Goal: Transaction & Acquisition: Purchase product/service

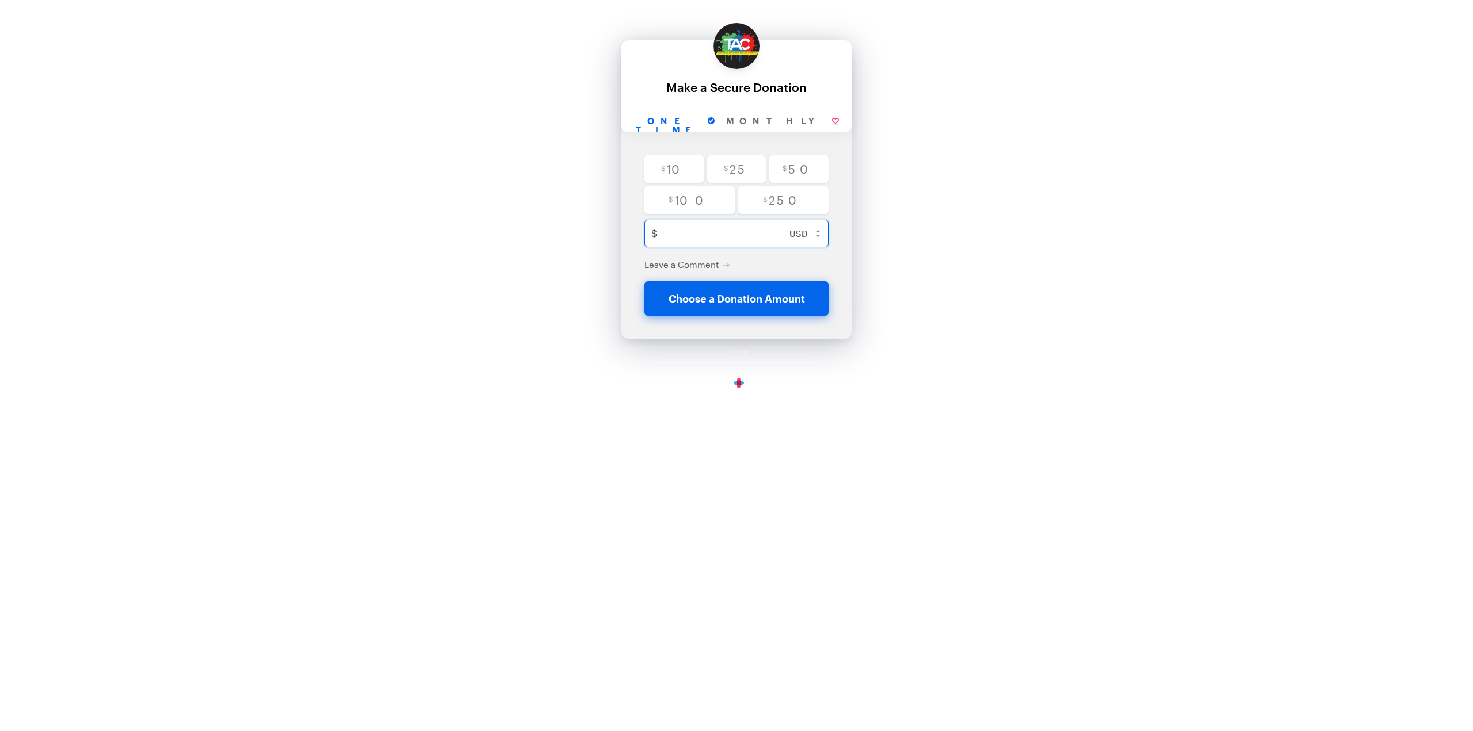
click at [743, 237] on input "text" at bounding box center [749, 234] width 174 height 28
type input "1"
checkbox input "false"
type input "1"
click at [763, 289] on button "Donate $1" at bounding box center [737, 298] width 184 height 35
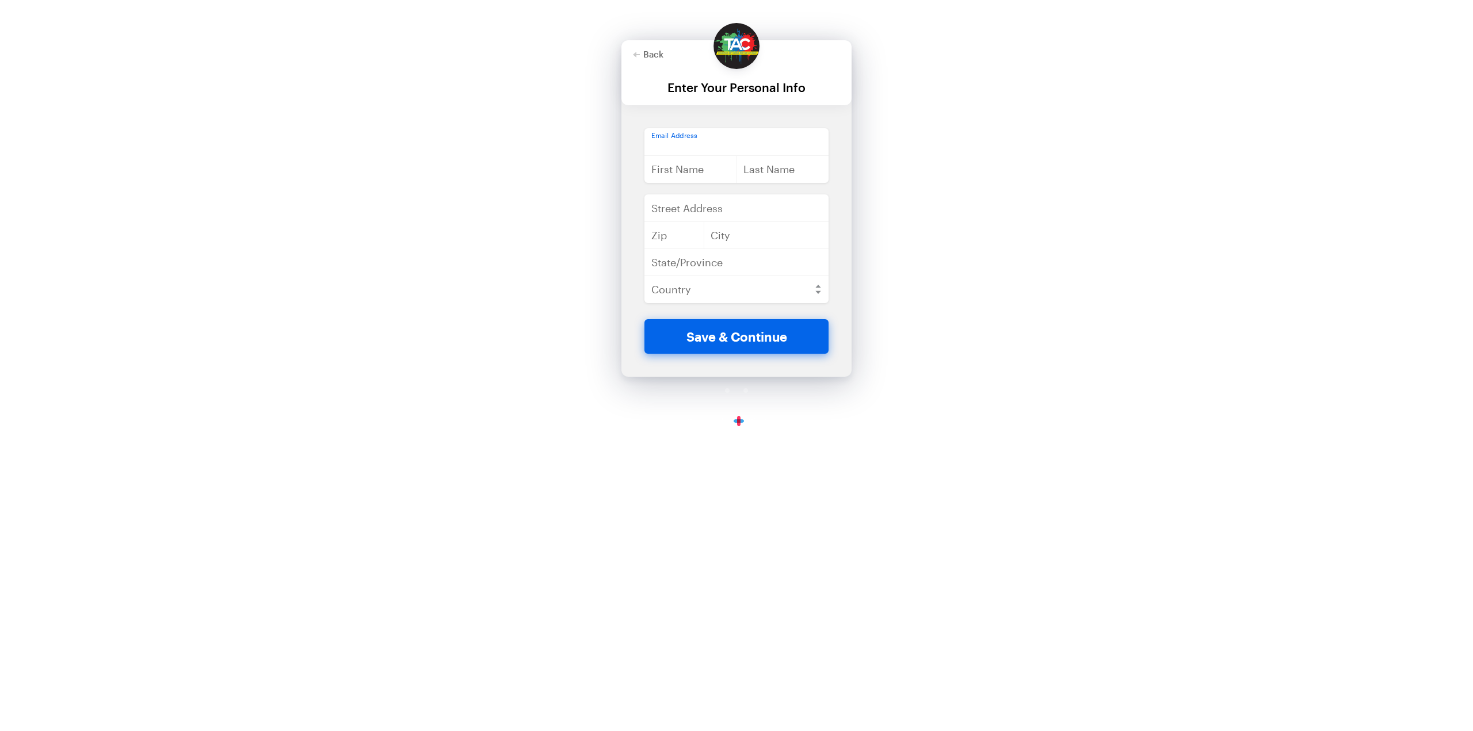
click at [711, 143] on input "email" at bounding box center [737, 142] width 184 height 28
click at [739, 144] on input "[EMAIL_ADDRESS][DOMAIN_NAME]" at bounding box center [737, 142] width 184 height 28
type input "[EMAIL_ADDRESS][DOMAIN_NAME]"
paste input "[PERSON_NAME]"
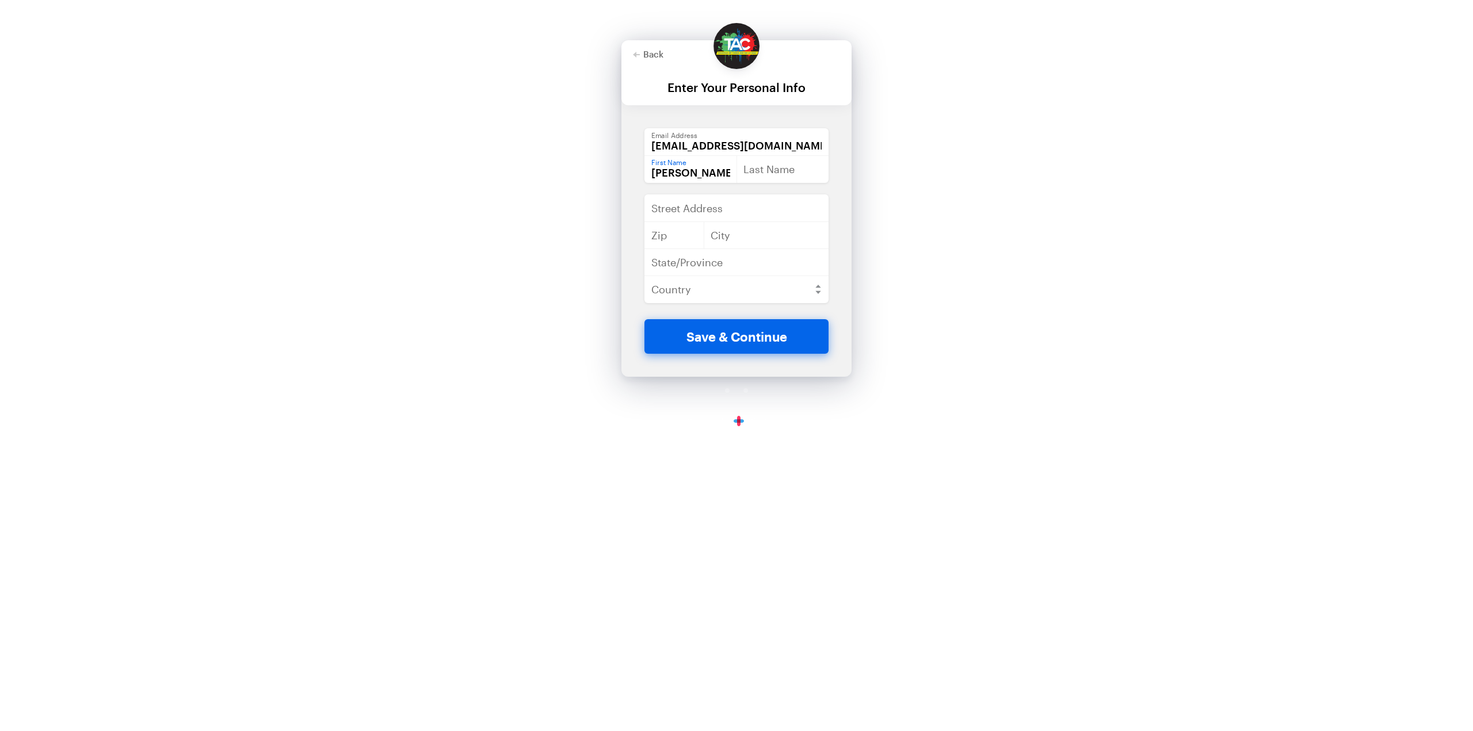
click at [705, 172] on input "[PERSON_NAME]" at bounding box center [691, 169] width 93 height 28
drag, startPoint x: 705, startPoint y: 172, endPoint x: 820, endPoint y: 187, distance: 115.5
click at [711, 173] on input "[PERSON_NAME]" at bounding box center [691, 169] width 93 height 28
type input "[PERSON_NAME]"
click at [824, 184] on div "[EMAIL_ADDRESS][DOMAIN_NAME] Enter a valid email address Email Address [PERSON_…" at bounding box center [737, 223] width 230 height 191
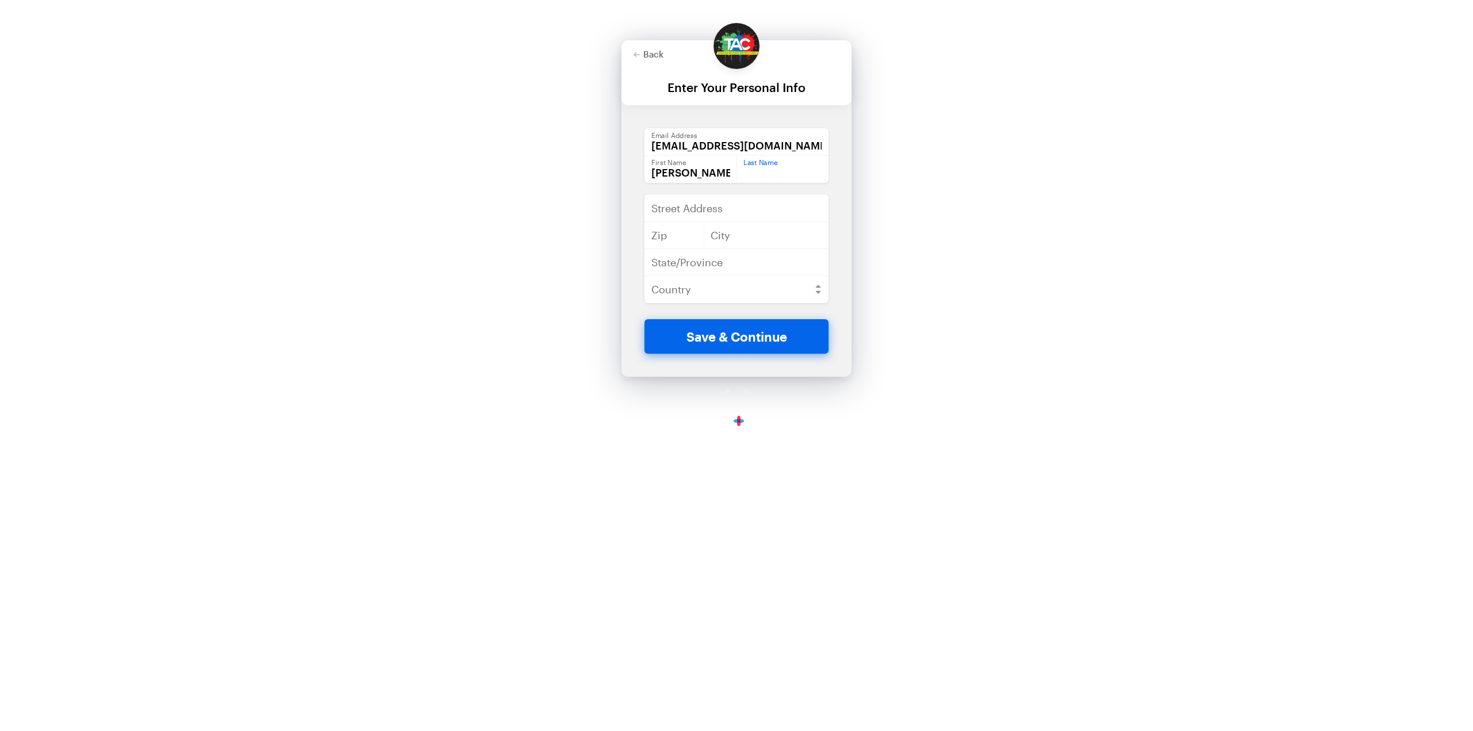
drag, startPoint x: 796, startPoint y: 166, endPoint x: 790, endPoint y: 169, distance: 7.5
click at [796, 166] on input "text" at bounding box center [783, 169] width 93 height 28
paste input "[PERSON_NAME]"
type input "[PERSON_NAME]"
click at [711, 197] on input "text" at bounding box center [737, 209] width 184 height 28
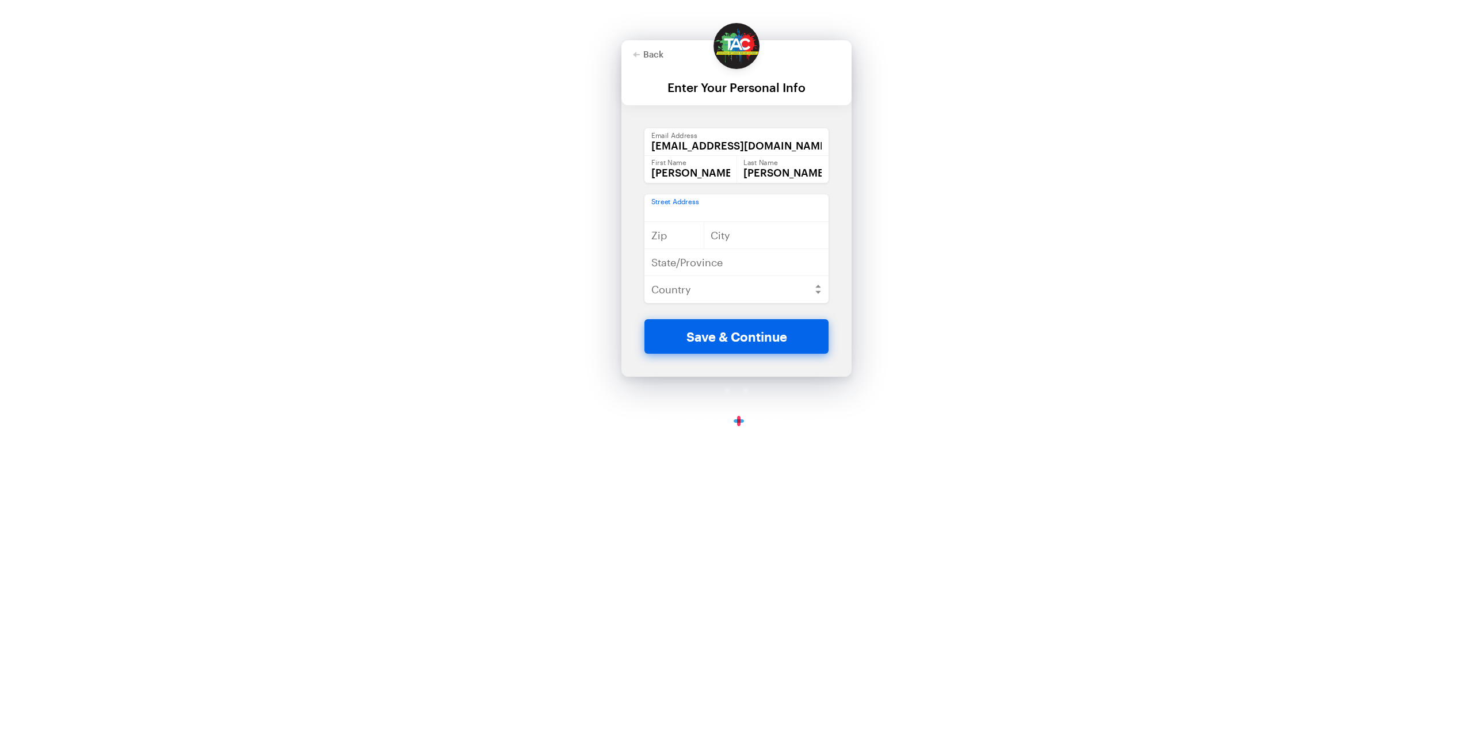
paste input "[STREET_ADDRESS]"
click at [768, 211] on input "[STREET_ADDRESS]" at bounding box center [737, 209] width 184 height 28
type input "[STREET_ADDRESS]"
click at [684, 232] on input "text" at bounding box center [675, 236] width 60 height 28
paste input "32405"
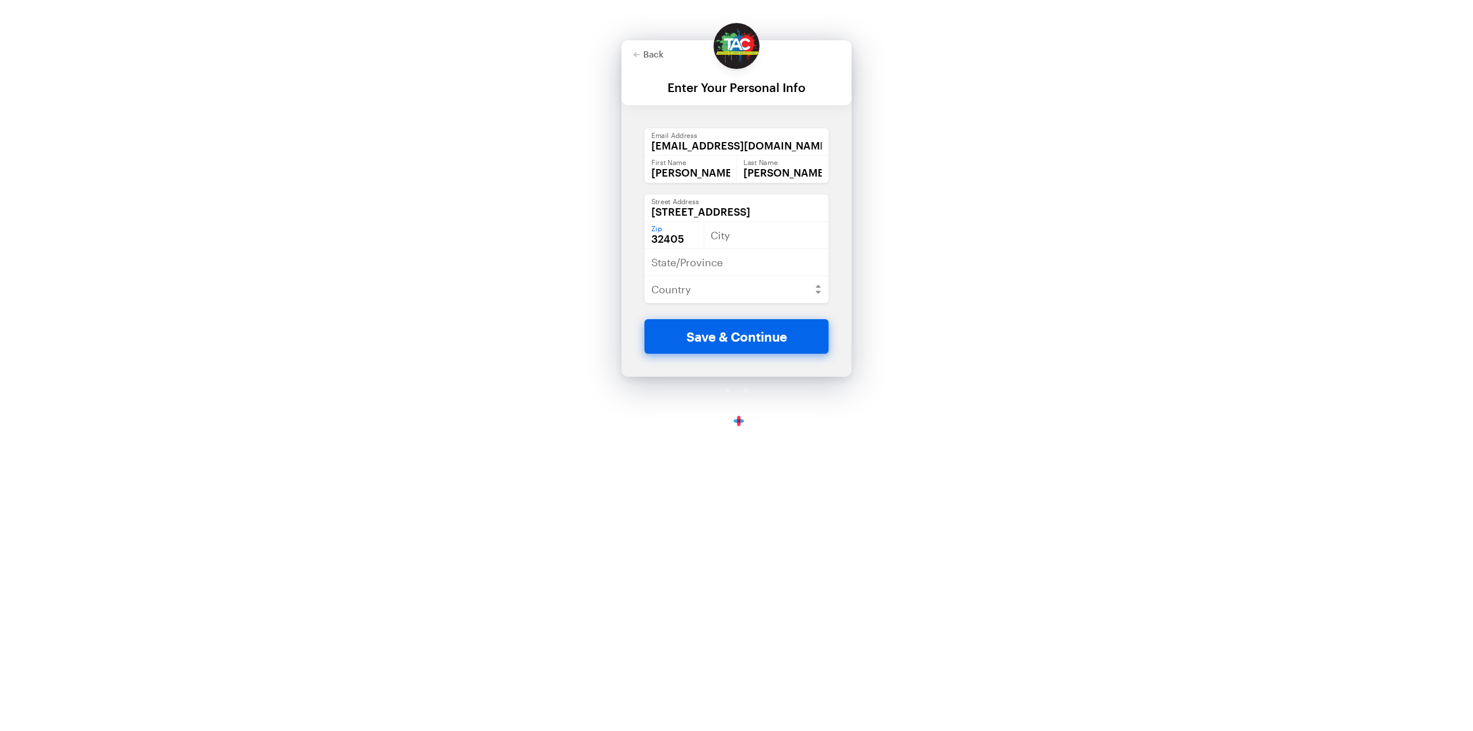
type input "32405"
paste input "[GEOGRAPHIC_DATA]"
type input "[GEOGRAPHIC_DATA]"
click at [750, 264] on input "text" at bounding box center [737, 263] width 184 height 28
paste input "[GEOGRAPHIC_DATA]"
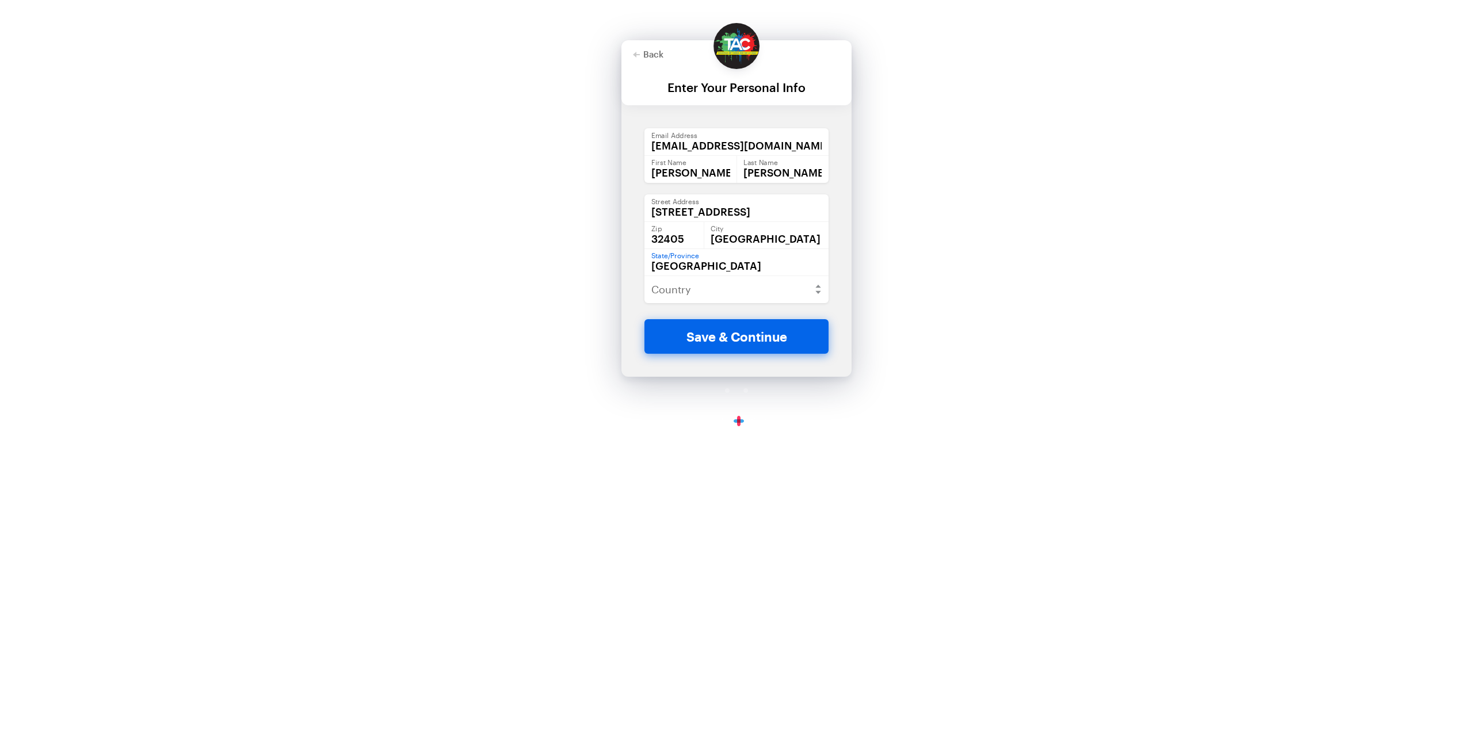
type input "[GEOGRAPHIC_DATA]"
click at [738, 289] on select "[GEOGRAPHIC_DATA] [GEOGRAPHIC_DATA] [GEOGRAPHIC_DATA] [GEOGRAPHIC_DATA] [US_STA…" at bounding box center [737, 290] width 184 height 28
select select "US"
click at [645, 276] on select "[GEOGRAPHIC_DATA] [GEOGRAPHIC_DATA] [GEOGRAPHIC_DATA] [GEOGRAPHIC_DATA] [US_STA…" at bounding box center [737, 290] width 184 height 28
click at [772, 350] on button "Save & Continue" at bounding box center [737, 336] width 184 height 35
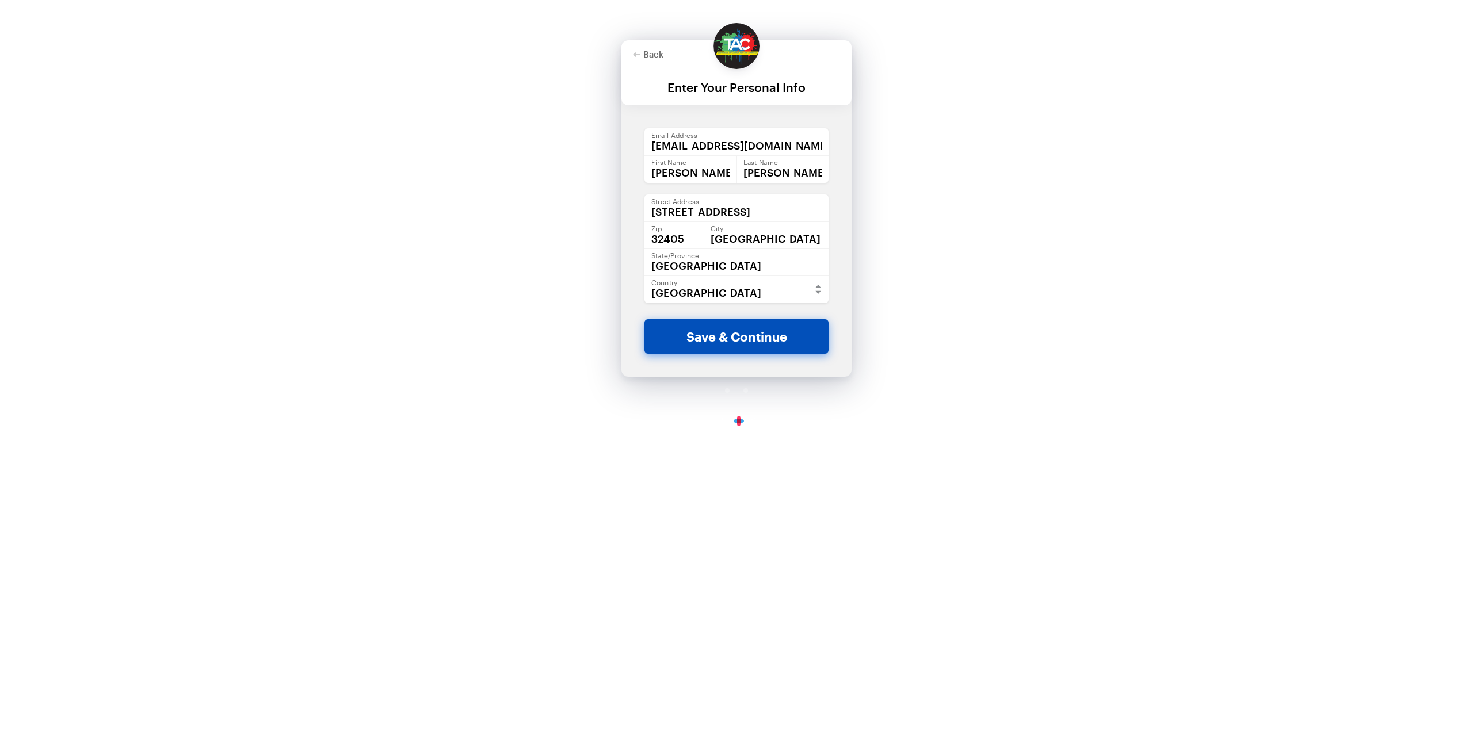
checkbox input "false"
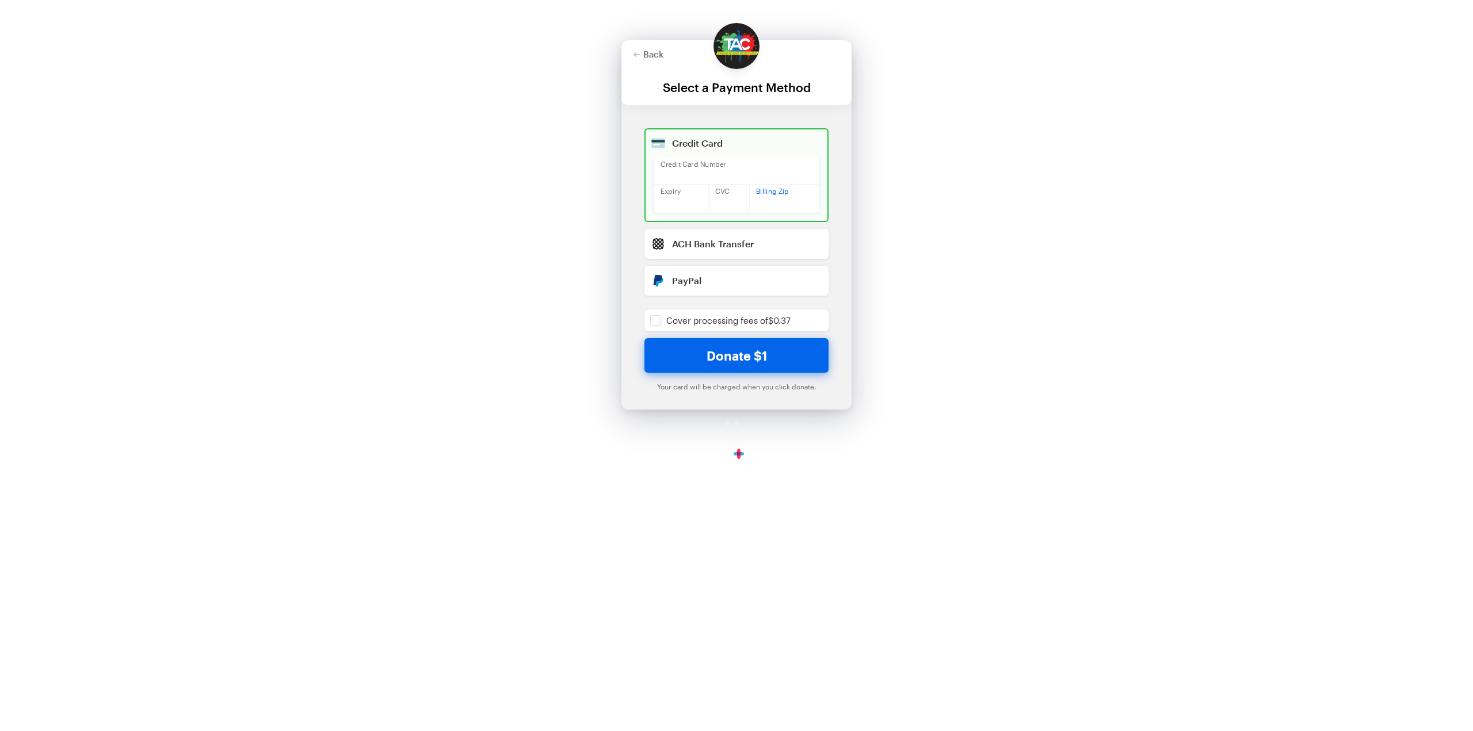
click at [925, 263] on div "Back Back Select a Payment Method For your generous donation of $1 One time Mon…" at bounding box center [736, 235] width 1473 height 471
drag, startPoint x: 737, startPoint y: 359, endPoint x: 748, endPoint y: 357, distance: 11.1
click at [740, 357] on button "Donate $1" at bounding box center [737, 355] width 184 height 35
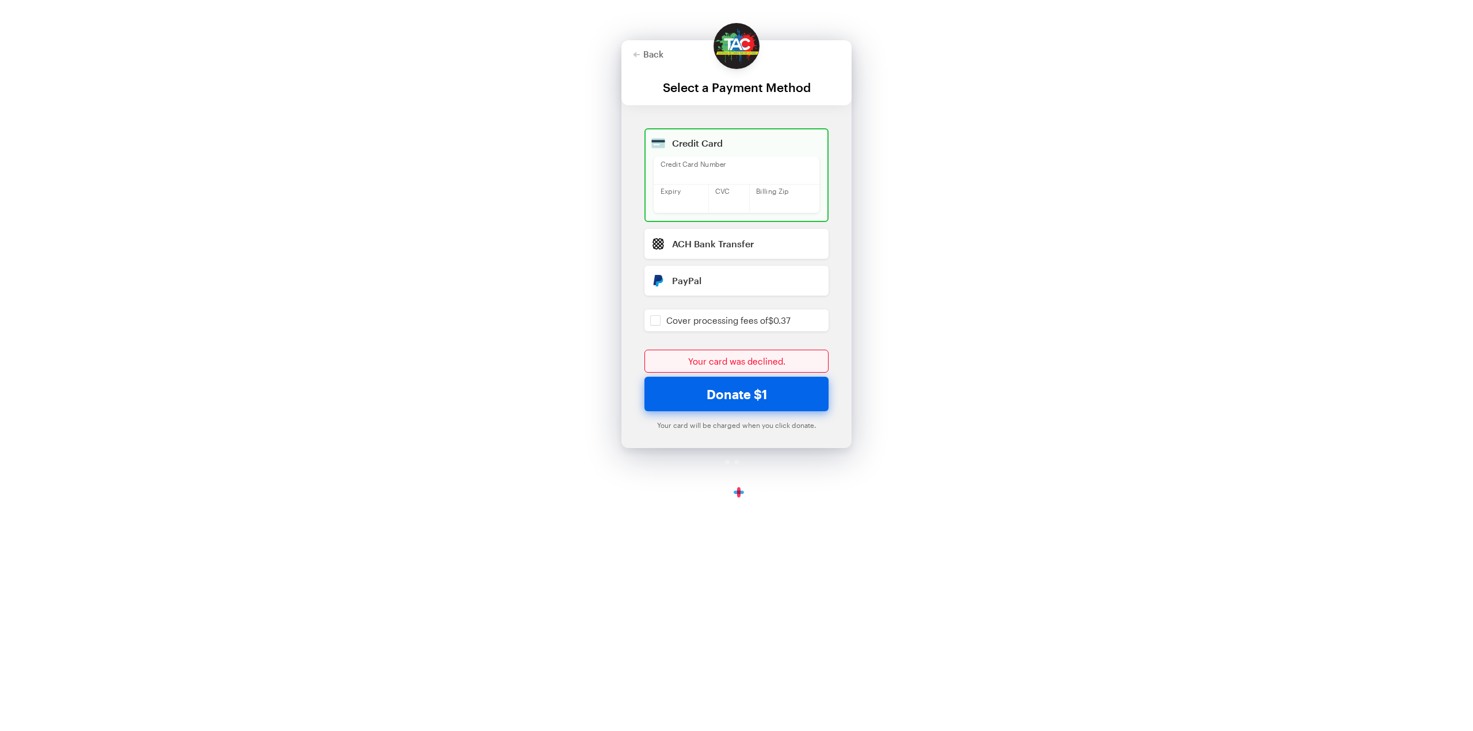
drag, startPoint x: 589, startPoint y: 172, endPoint x: 551, endPoint y: 163, distance: 39.1
click at [521, 163] on div "Back Back Select a Payment Method For your generous donation of $1 One time Mon…" at bounding box center [736, 254] width 1473 height 509
click at [739, 167] on iframe at bounding box center [737, 174] width 152 height 14
click at [768, 395] on button "Donate $1" at bounding box center [737, 394] width 184 height 35
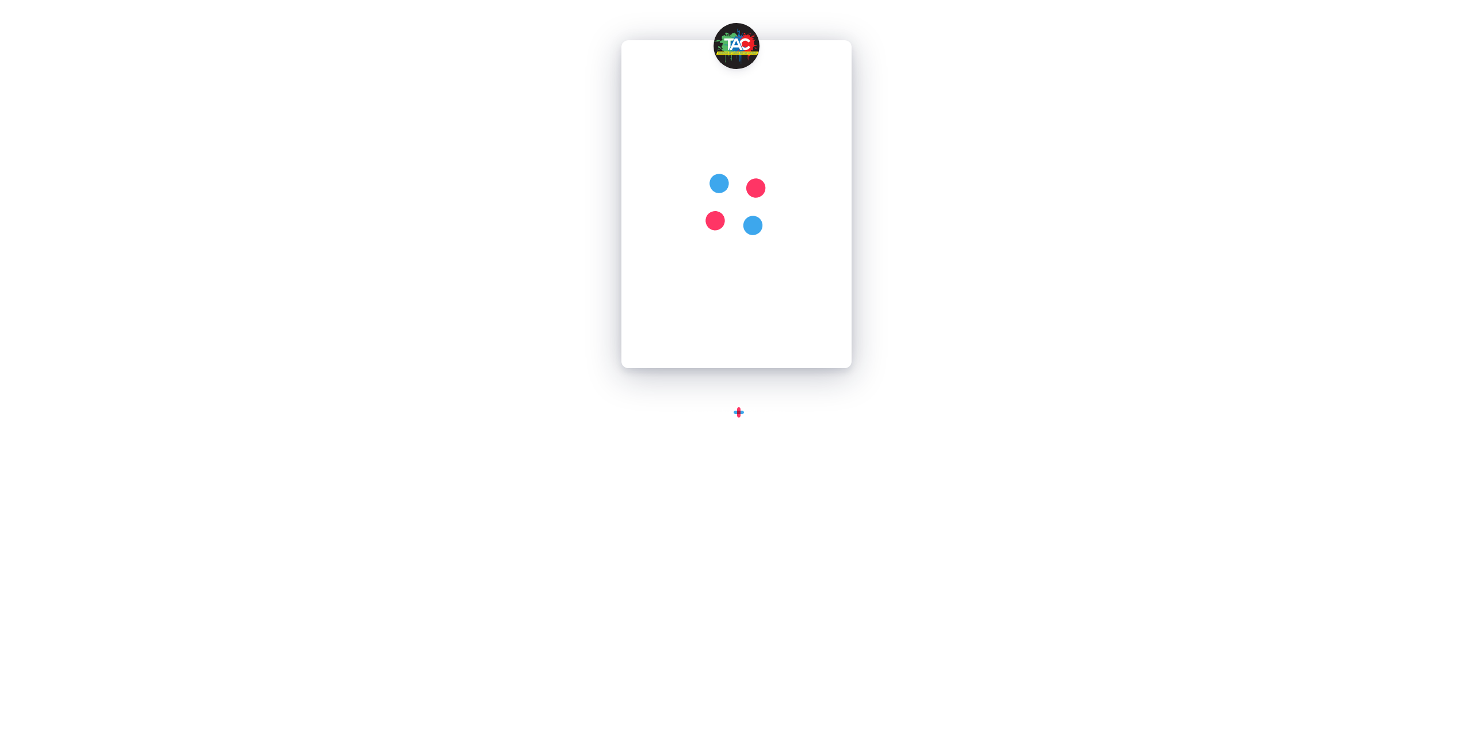
checkbox input "false"
